Goal: Task Accomplishment & Management: Manage account settings

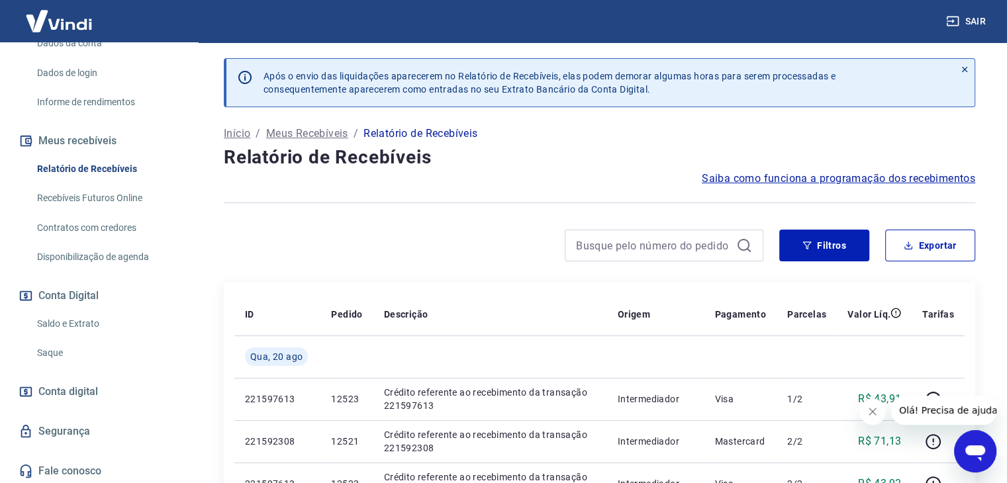
scroll to position [207, 0]
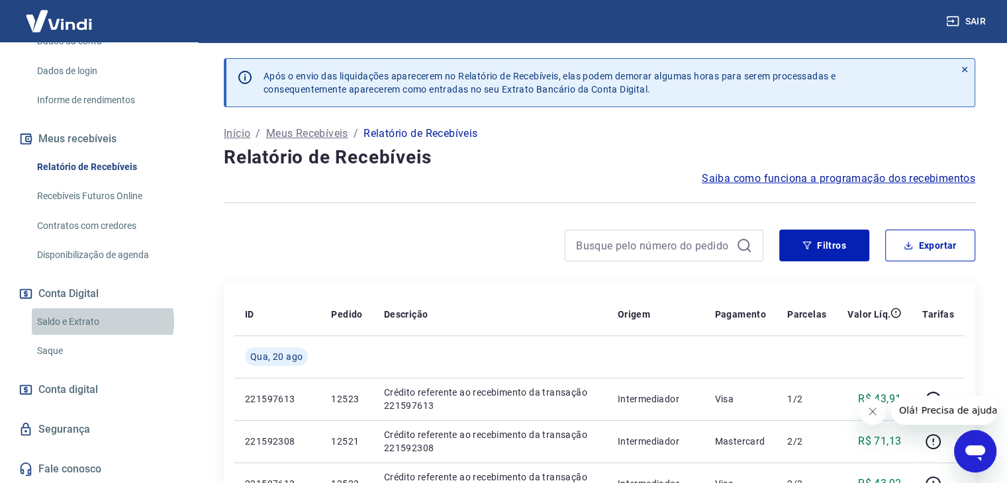
click at [100, 321] on link "Saldo e Extrato" at bounding box center [107, 322] width 150 height 27
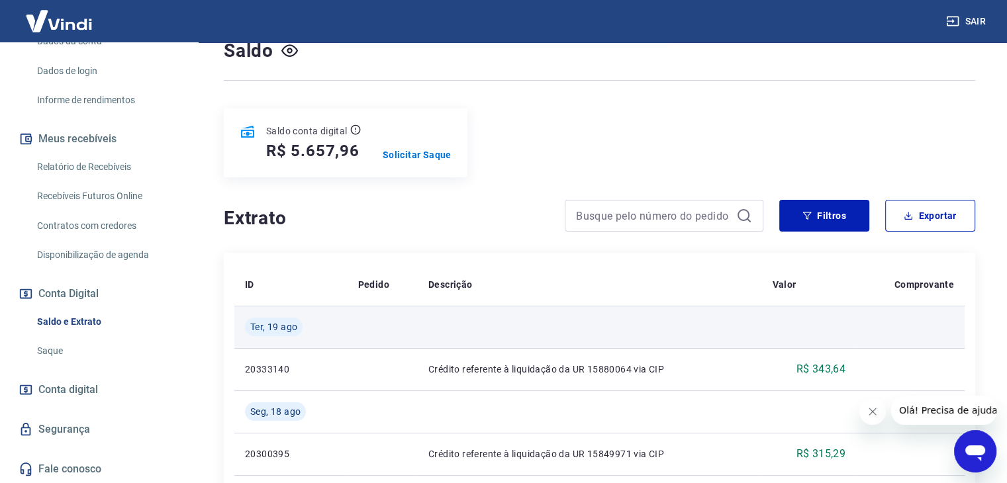
scroll to position [132, 0]
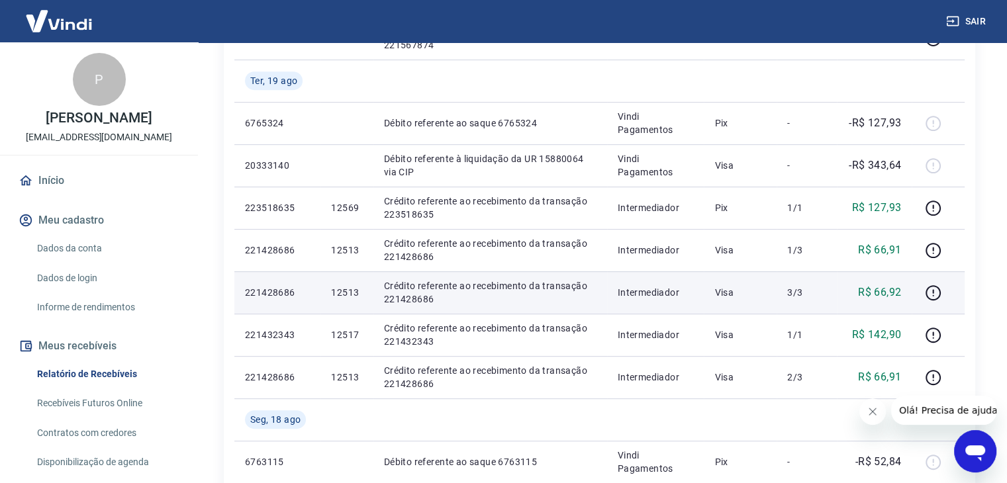
scroll to position [596, 0]
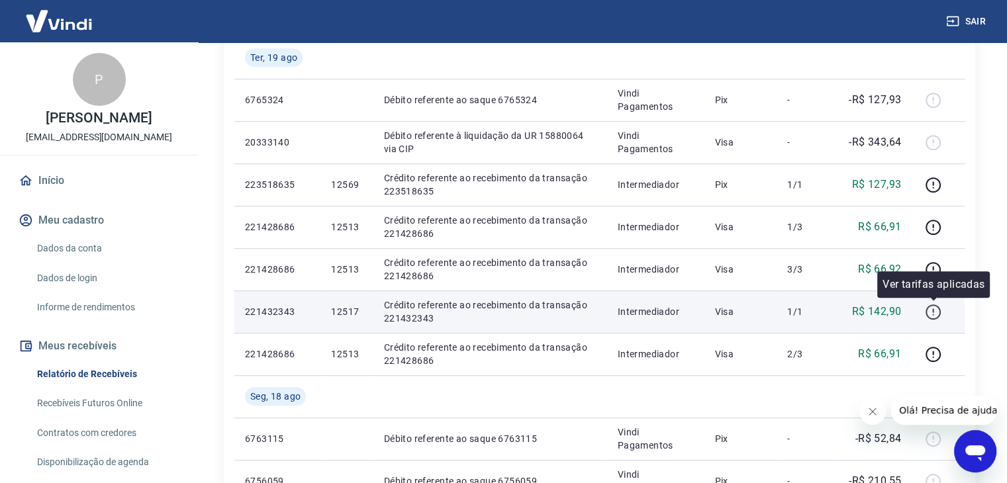
click at [936, 308] on icon "button" at bounding box center [933, 312] width 17 height 17
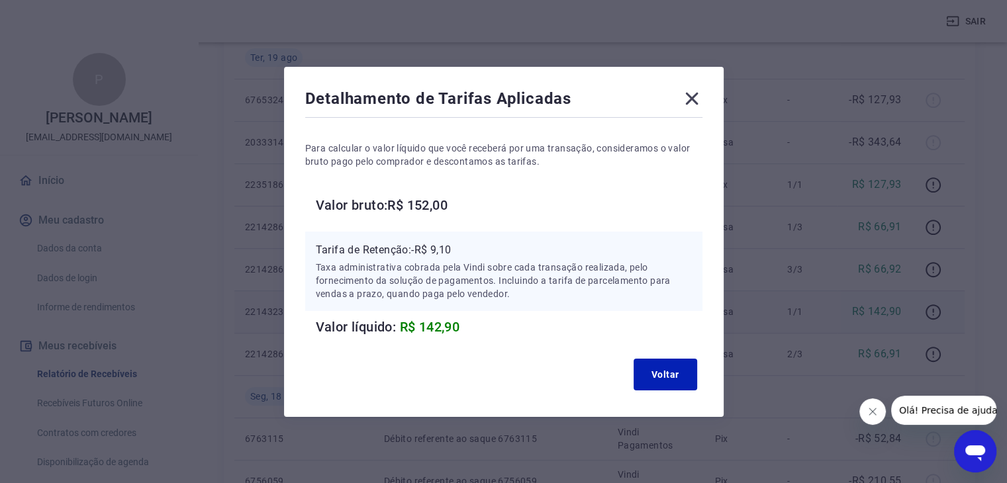
click at [696, 100] on icon at bounding box center [691, 98] width 21 height 21
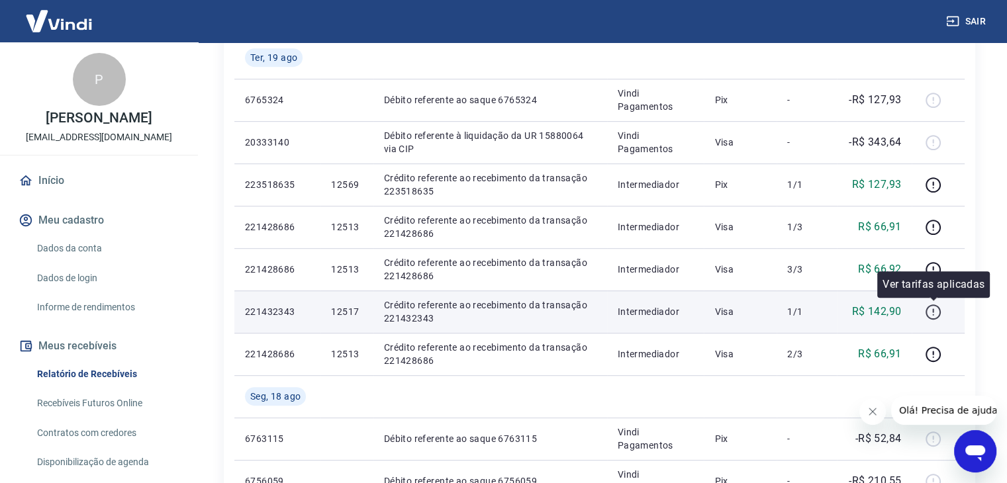
click at [933, 309] on icon "button" at bounding box center [933, 312] width 17 height 17
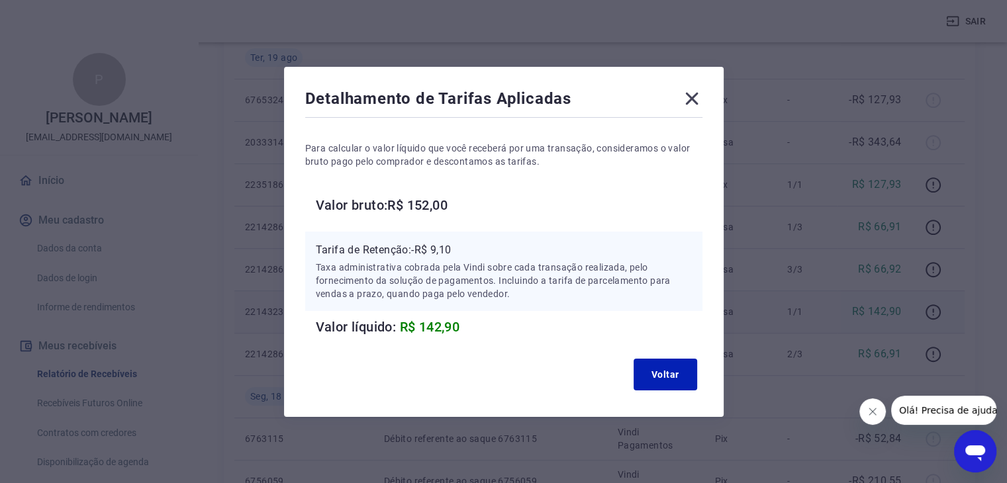
drag, startPoint x: 696, startPoint y: 95, endPoint x: 693, endPoint y: 103, distance: 8.6
click at [696, 95] on icon at bounding box center [691, 98] width 21 height 21
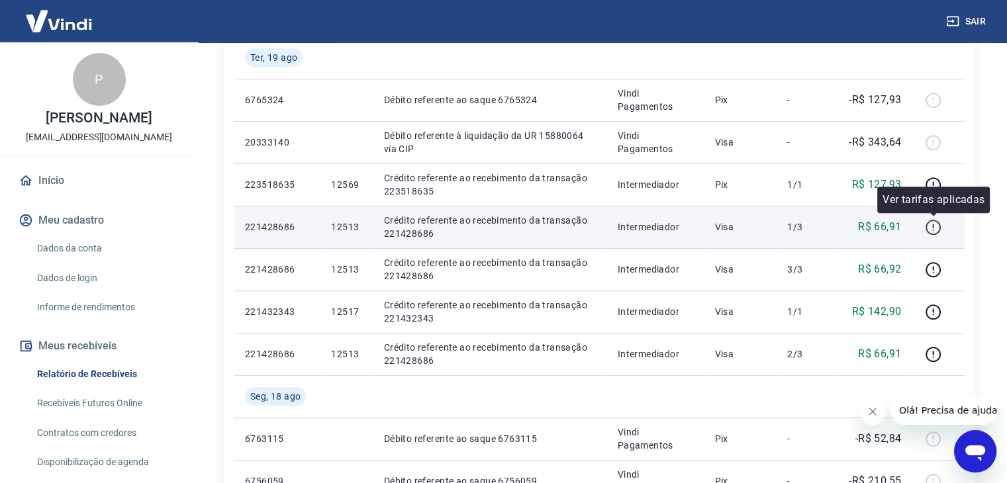
click at [931, 226] on icon "button" at bounding box center [933, 227] width 17 height 17
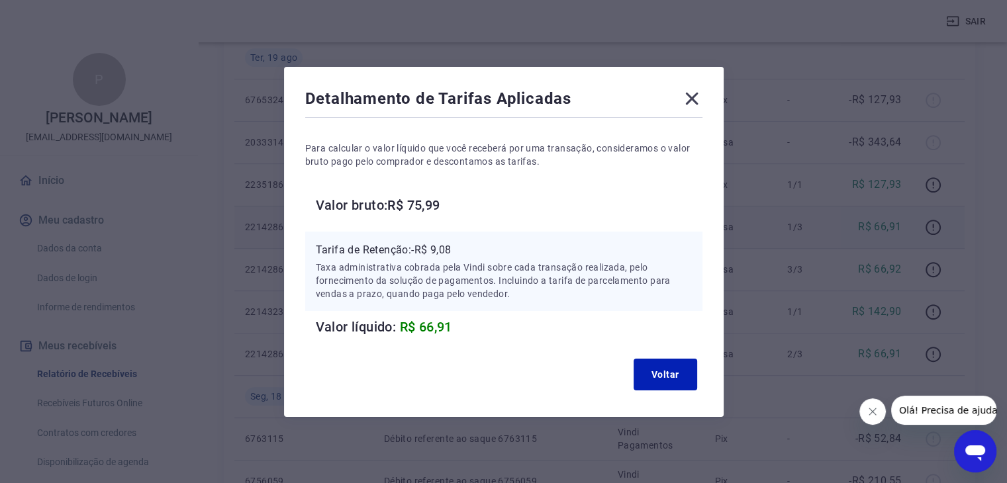
click at [696, 91] on icon at bounding box center [691, 98] width 21 height 21
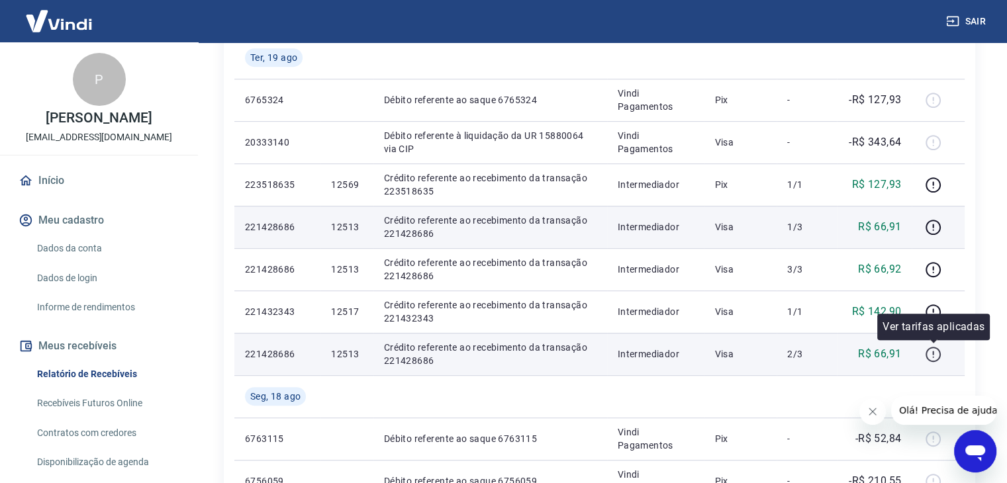
click at [938, 354] on icon "button" at bounding box center [933, 354] width 17 height 17
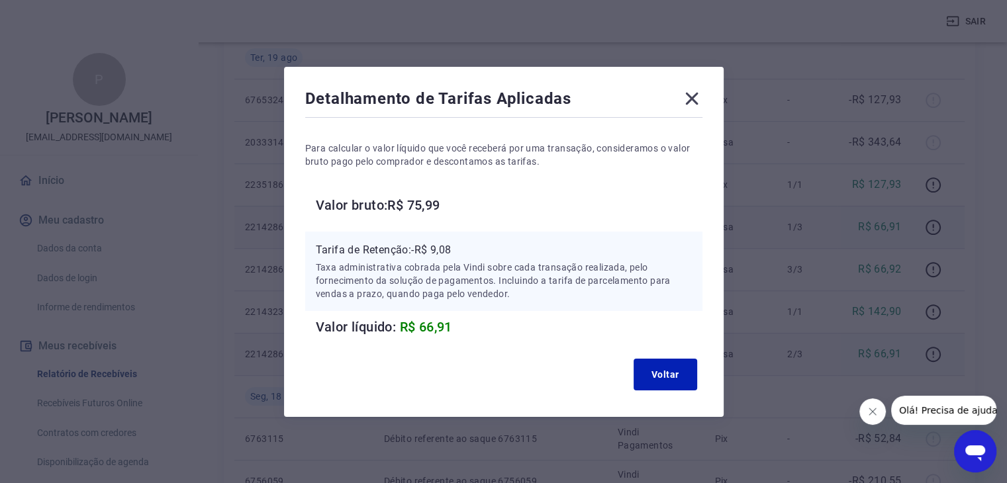
click at [694, 91] on icon at bounding box center [691, 98] width 21 height 21
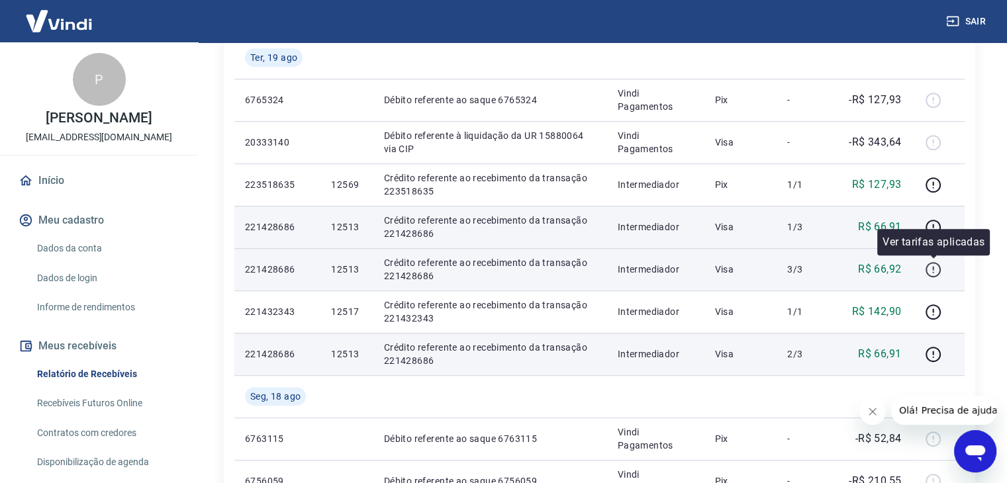
click at [931, 271] on icon "button" at bounding box center [933, 270] width 17 height 17
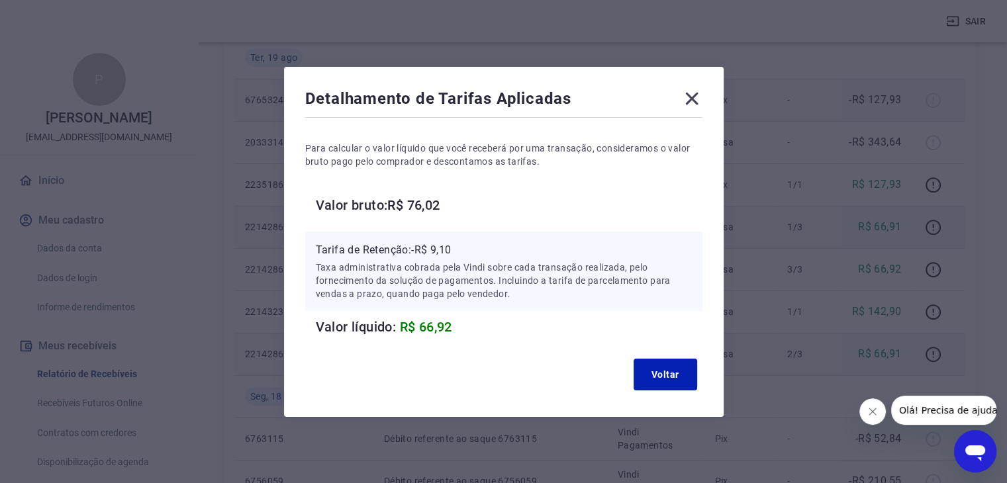
click at [694, 96] on icon at bounding box center [691, 98] width 21 height 21
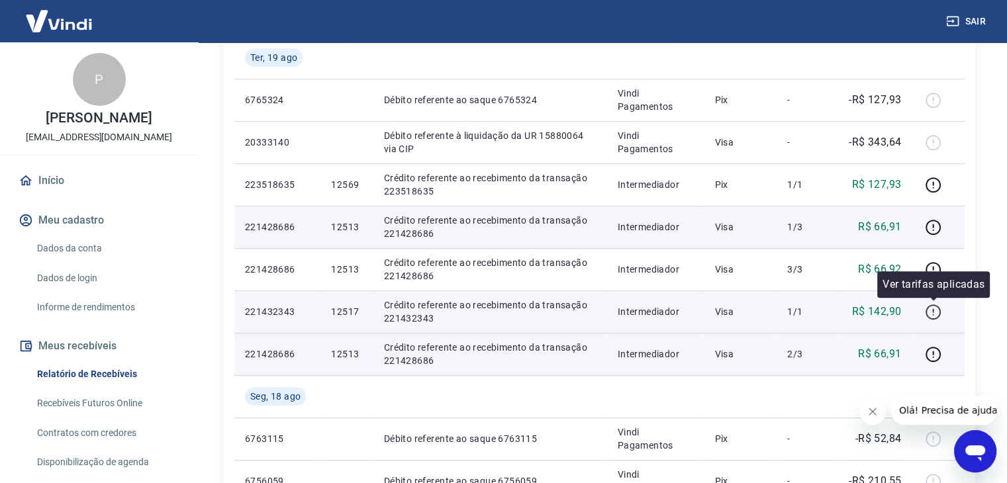
click at [937, 310] on icon "button" at bounding box center [933, 312] width 17 height 17
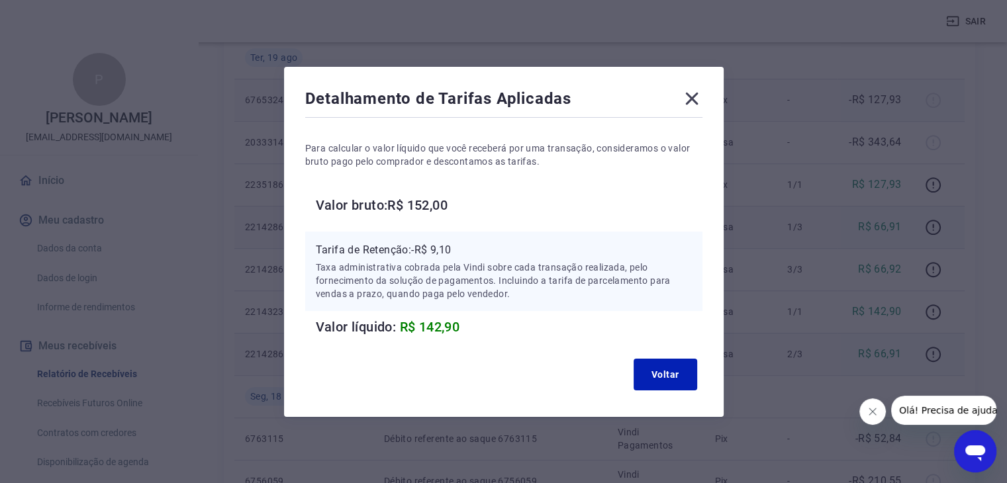
drag, startPoint x: 696, startPoint y: 93, endPoint x: 694, endPoint y: 105, distance: 11.6
click at [696, 95] on icon at bounding box center [691, 98] width 21 height 21
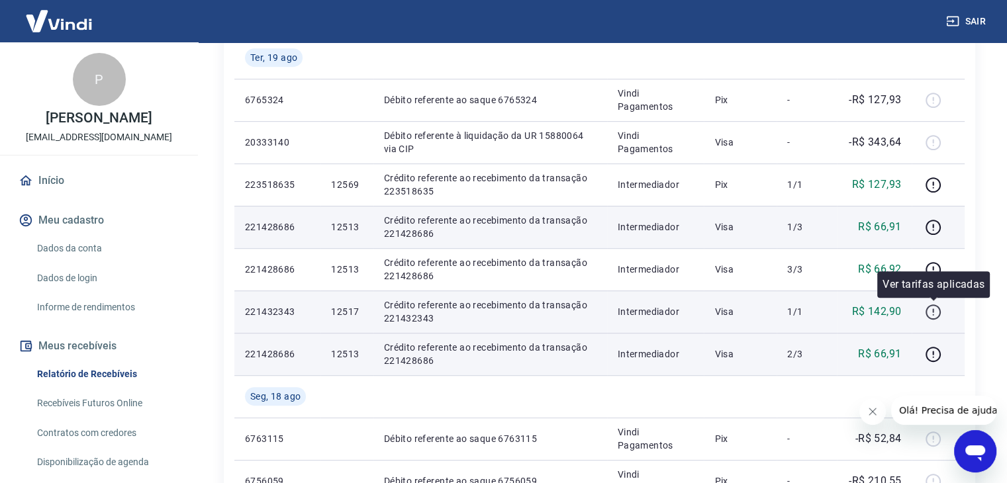
click at [932, 314] on icon "button" at bounding box center [933, 312] width 17 height 17
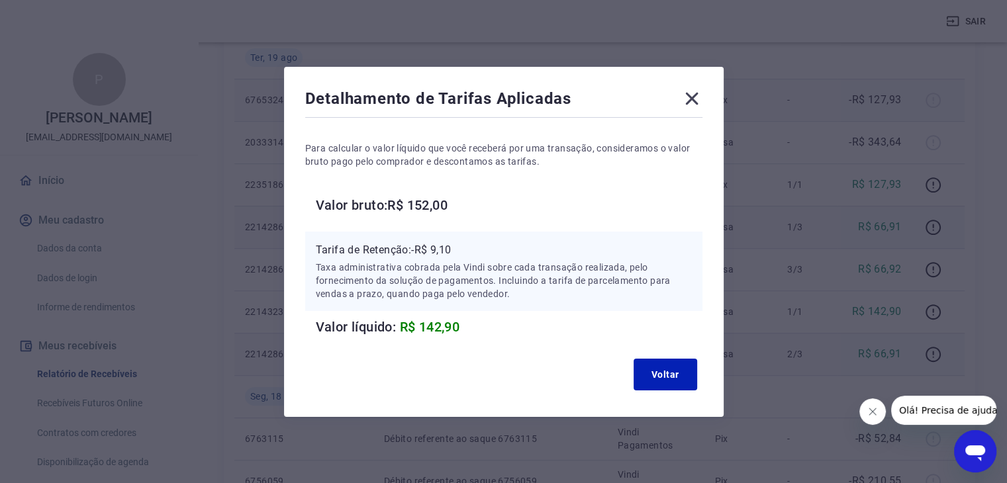
click at [698, 98] on icon at bounding box center [691, 98] width 21 height 21
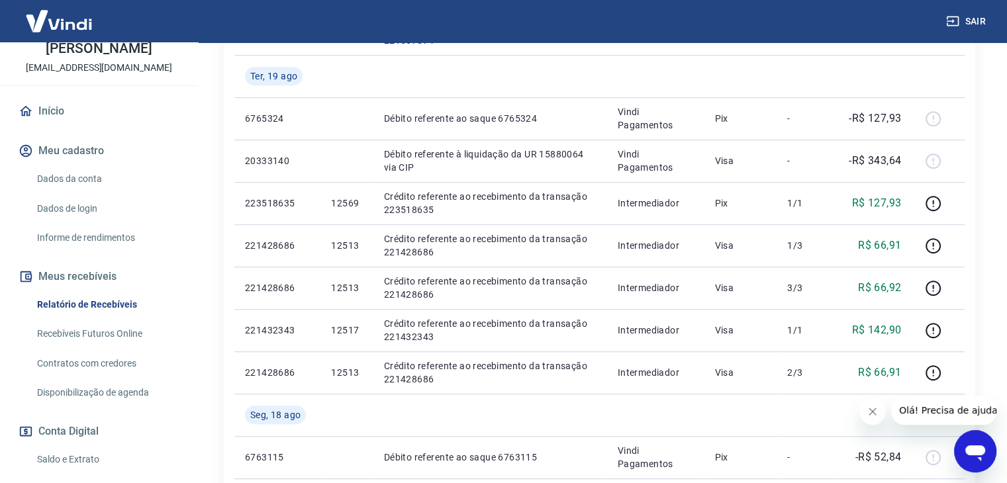
scroll to position [132, 0]
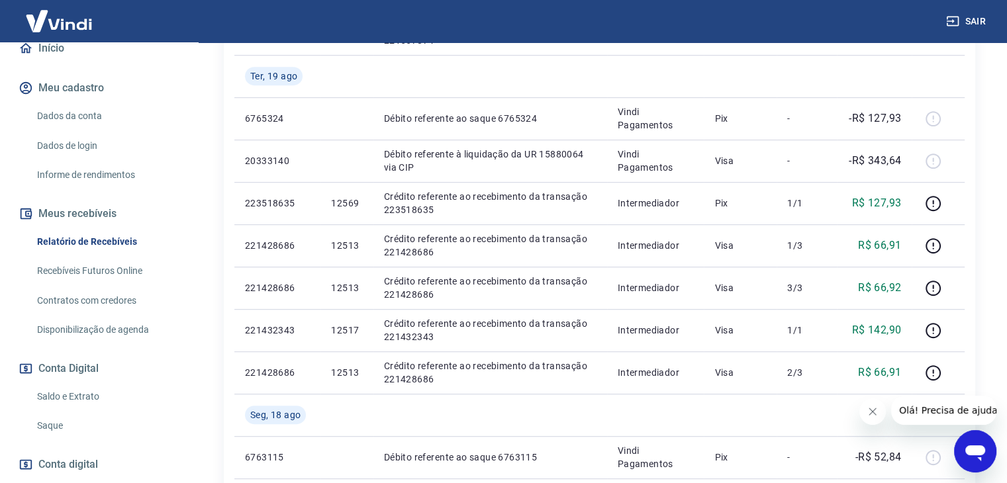
click at [83, 395] on link "Saldo e Extrato" at bounding box center [107, 396] width 150 height 27
